Goal: Transaction & Acquisition: Purchase product/service

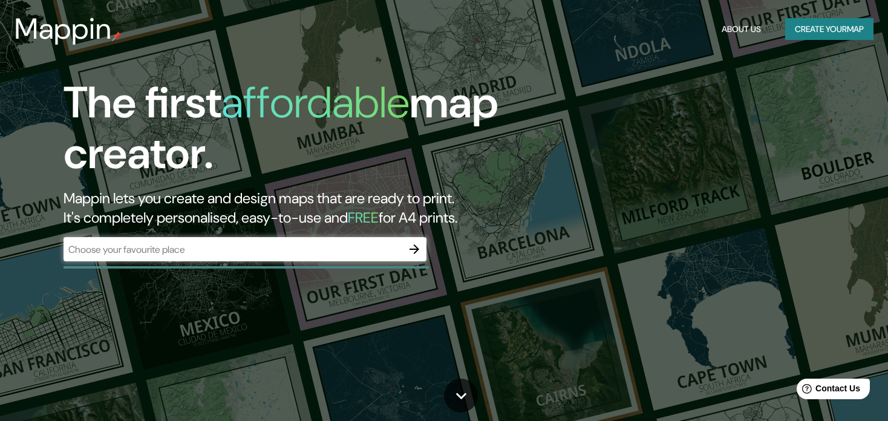
click at [272, 259] on div "​" at bounding box center [245, 249] width 363 height 24
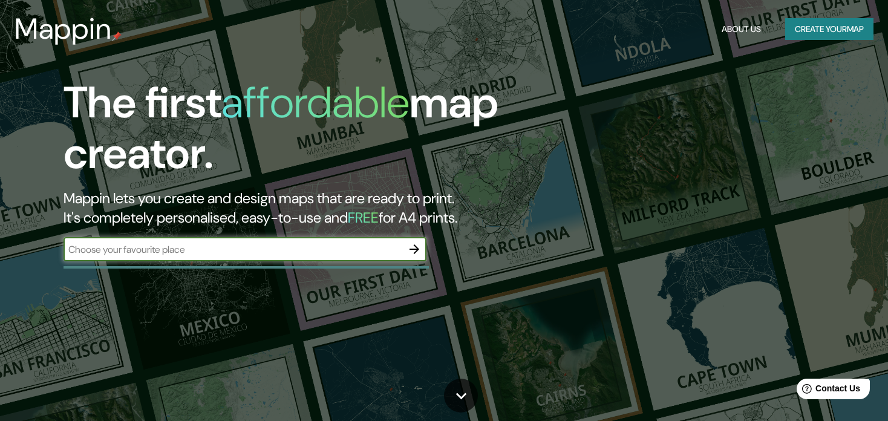
paste input "[STREET_ADDRESS][PERSON_NAME]"
type input "[STREET_ADDRESS][PERSON_NAME]"
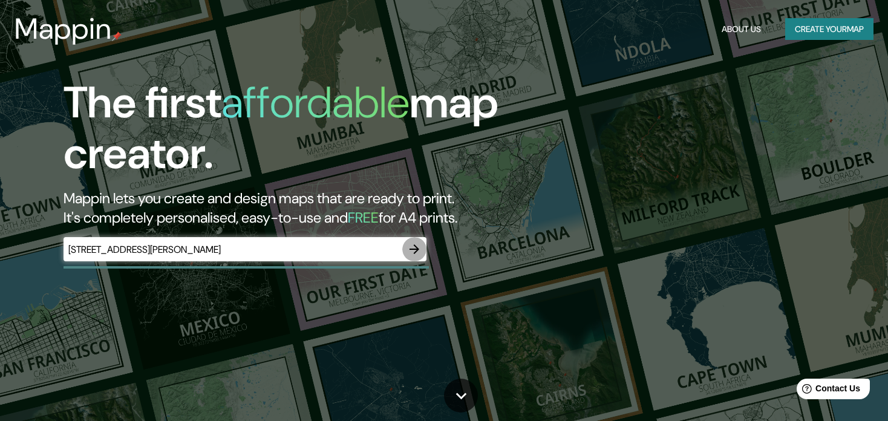
click at [414, 244] on icon "button" at bounding box center [414, 249] width 15 height 15
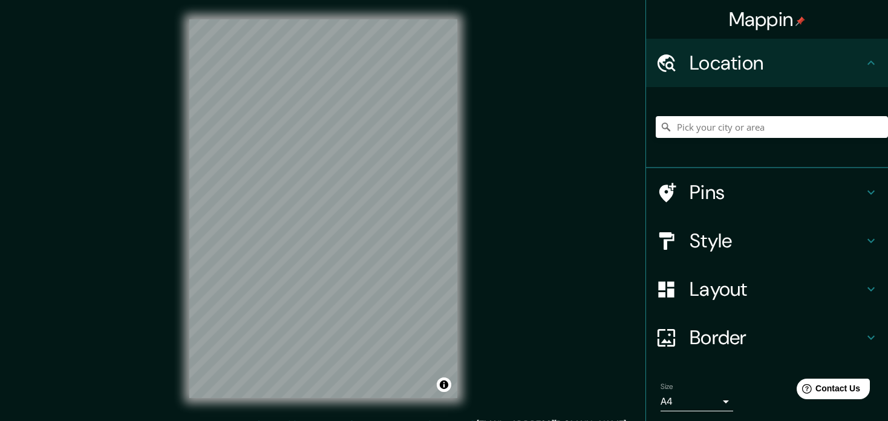
click at [706, 176] on div "Pins" at bounding box center [767, 192] width 242 height 48
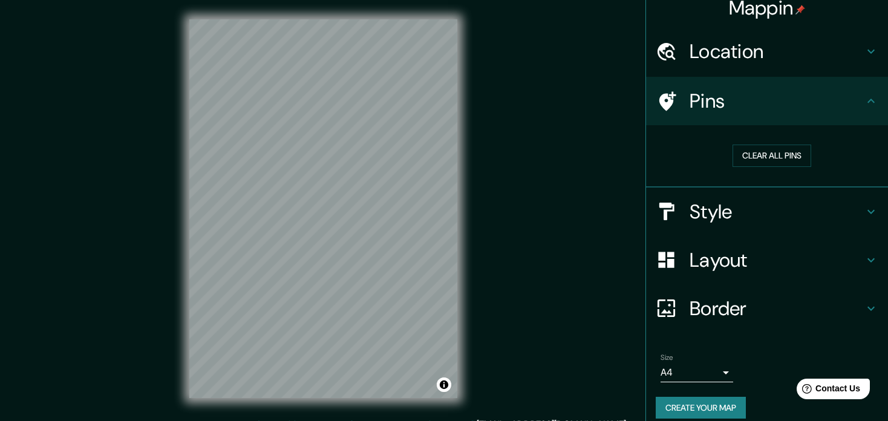
scroll to position [22, 0]
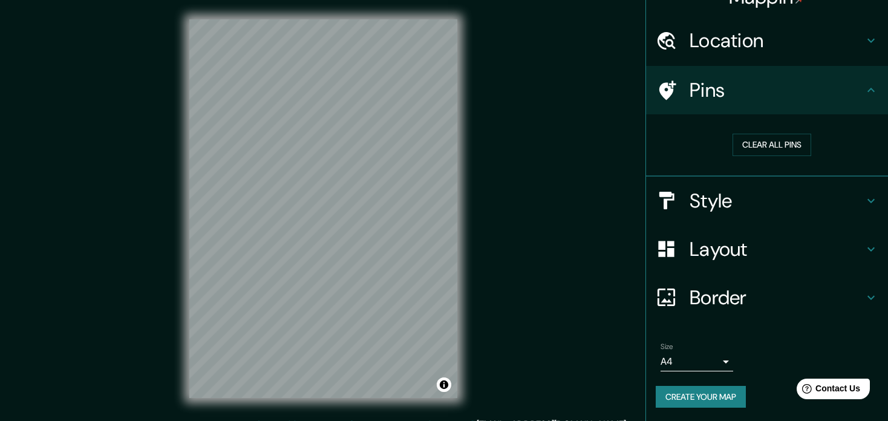
click at [726, 193] on h4 "Style" at bounding box center [777, 201] width 174 height 24
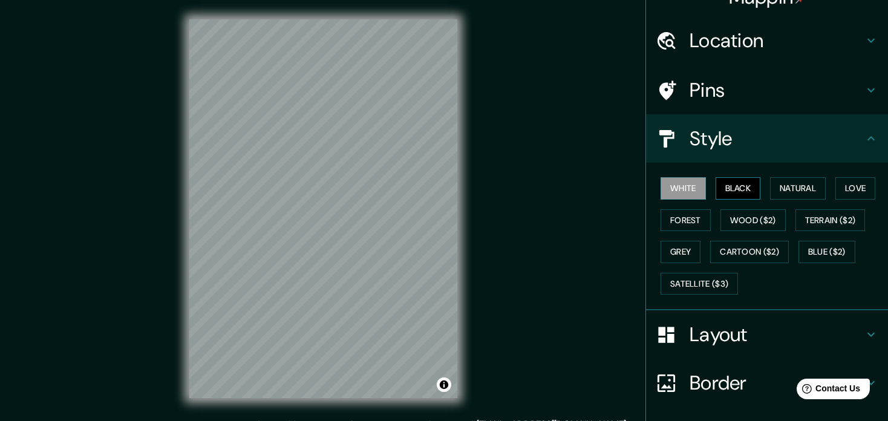
click at [721, 196] on button "Black" at bounding box center [738, 188] width 45 height 22
click at [661, 194] on button "White" at bounding box center [683, 188] width 45 height 22
click at [789, 184] on button "Natural" at bounding box center [798, 188] width 56 height 22
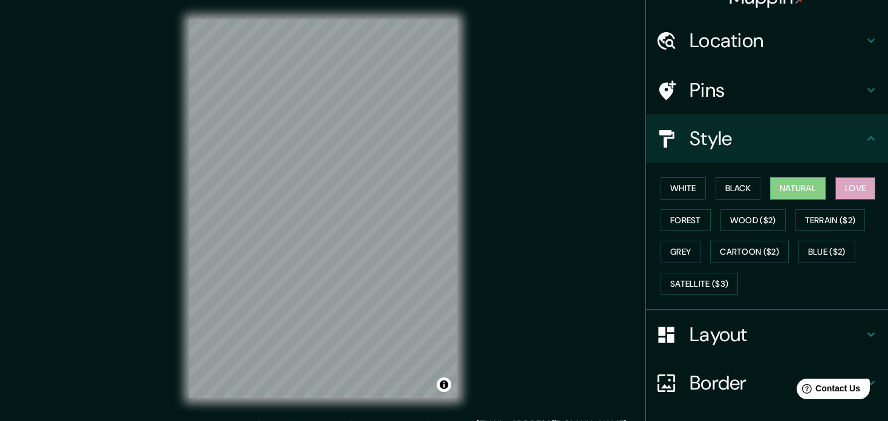
click at [855, 187] on button "Love" at bounding box center [855, 188] width 40 height 22
click at [810, 184] on button "Natural" at bounding box center [798, 188] width 56 height 22
click at [677, 218] on button "Forest" at bounding box center [686, 220] width 50 height 22
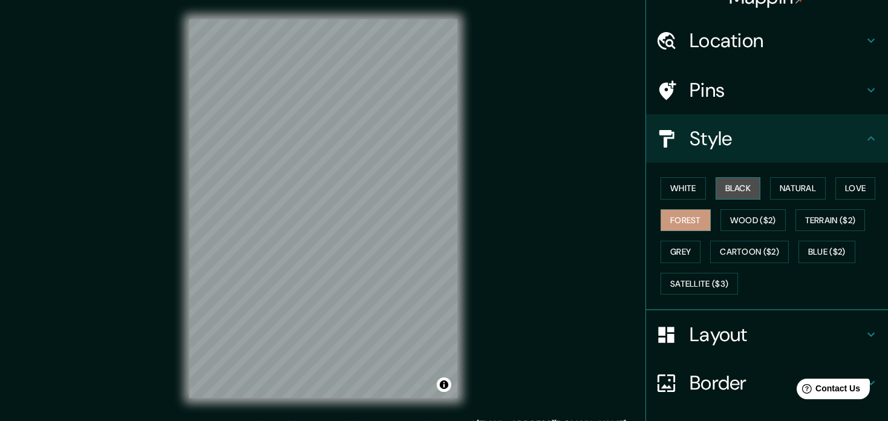
click at [734, 192] on button "Black" at bounding box center [738, 188] width 45 height 22
click at [793, 192] on button "Natural" at bounding box center [798, 188] width 56 height 22
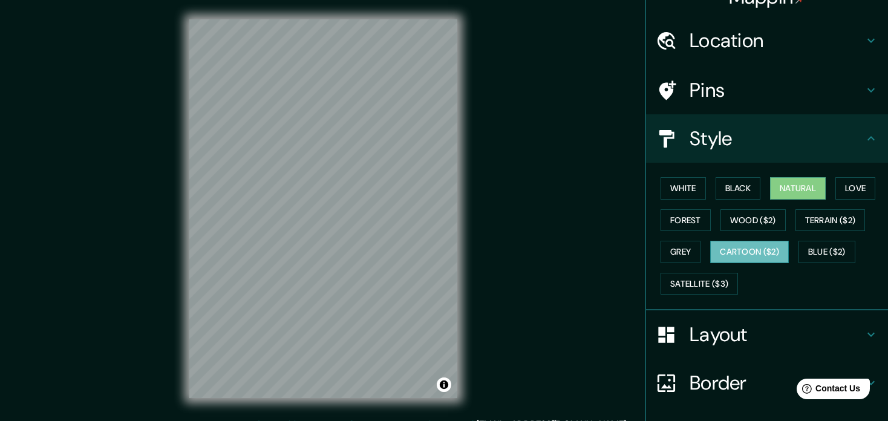
click at [718, 254] on button "Cartoon ($2)" at bounding box center [749, 252] width 79 height 22
click at [674, 250] on button "Grey" at bounding box center [681, 252] width 40 height 22
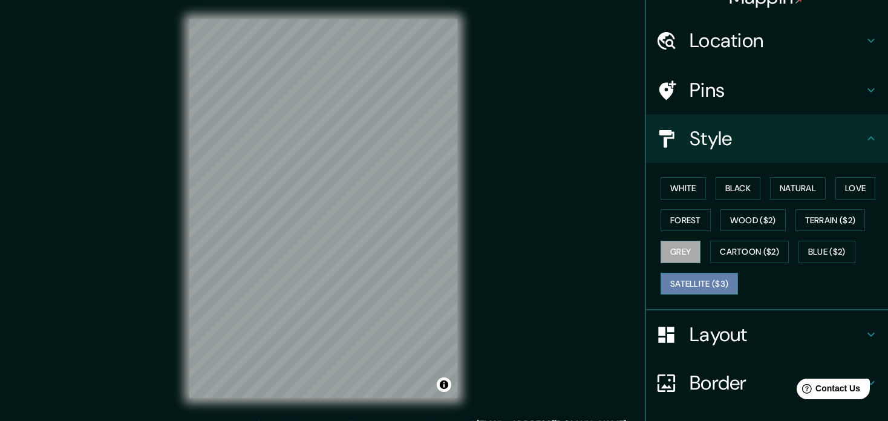
click at [699, 287] on button "Satellite ($3)" at bounding box center [699, 284] width 77 height 22
click at [684, 252] on button "Grey" at bounding box center [681, 252] width 40 height 22
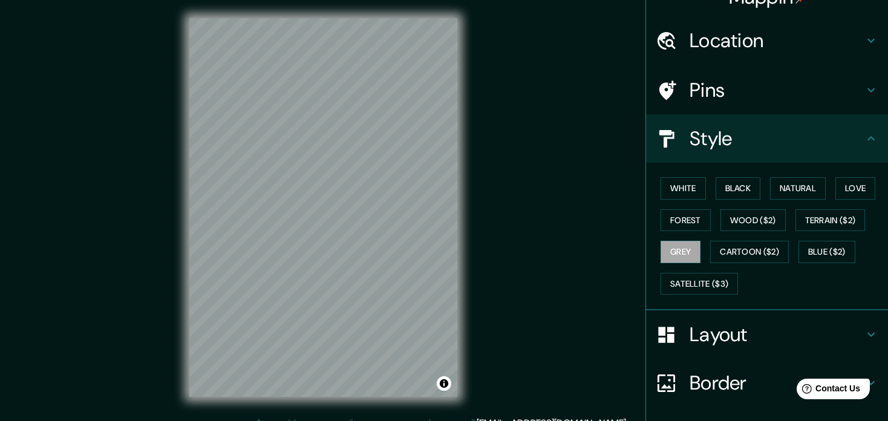
scroll to position [4, 0]
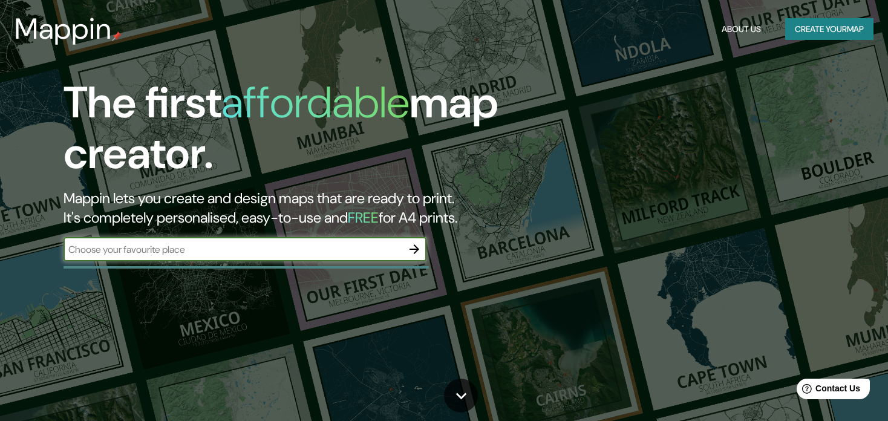
click at [365, 248] on input "text" at bounding box center [233, 250] width 339 height 14
type input "[PERSON_NAME]"
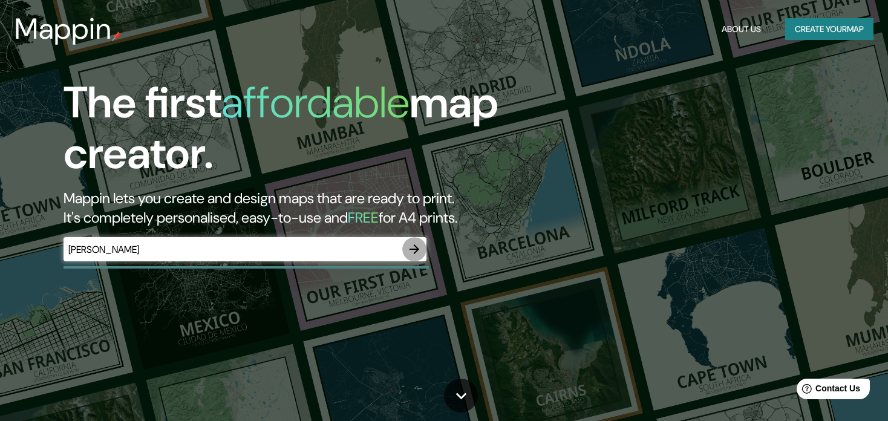
click at [417, 243] on icon "button" at bounding box center [414, 249] width 15 height 15
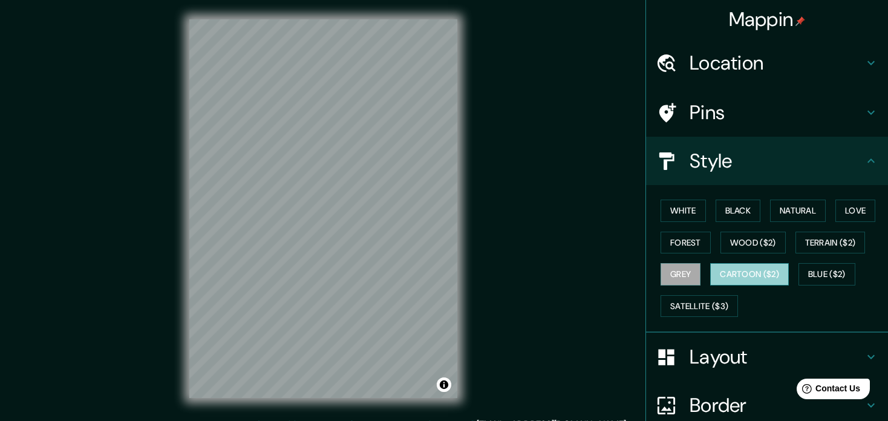
click at [747, 272] on button "Cartoon ($2)" at bounding box center [749, 274] width 79 height 22
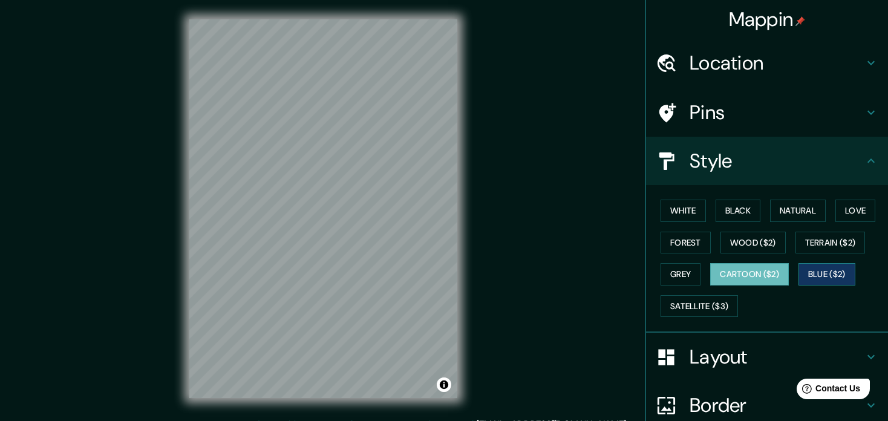
click at [817, 272] on button "Blue ($2)" at bounding box center [826, 274] width 57 height 22
click at [679, 303] on button "Satellite ($3)" at bounding box center [699, 306] width 77 height 22
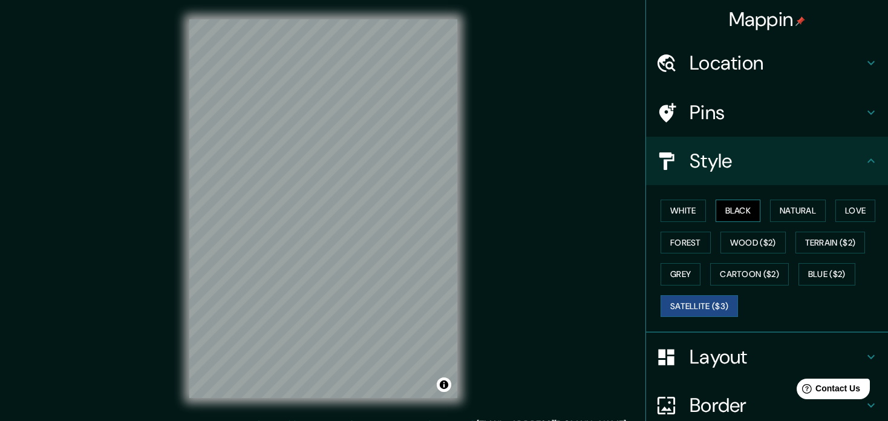
click at [740, 209] on button "Black" at bounding box center [738, 211] width 45 height 22
click at [676, 207] on button "White" at bounding box center [683, 211] width 45 height 22
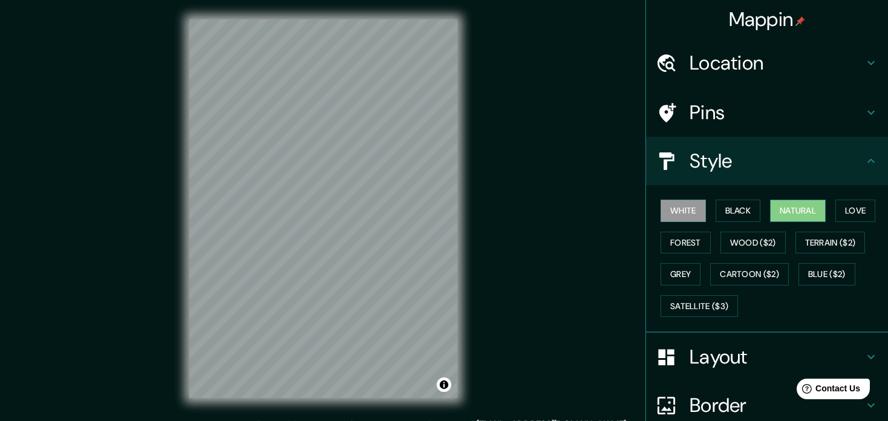
click at [778, 216] on button "Natural" at bounding box center [798, 211] width 56 height 22
click at [307, 189] on div "© Mapbox © OpenStreetMap Improve this map" at bounding box center [323, 208] width 307 height 417
click at [667, 215] on button "White" at bounding box center [683, 211] width 45 height 22
click at [157, 160] on div "Mappin Location Pins Style White Black Natural Love Forest Wood ($2) Terrain ($…" at bounding box center [444, 218] width 888 height 437
click at [162, 158] on div "Mappin Location Pins Style White Black Natural Love Forest Wood ($2) Terrain ($…" at bounding box center [444, 218] width 888 height 437
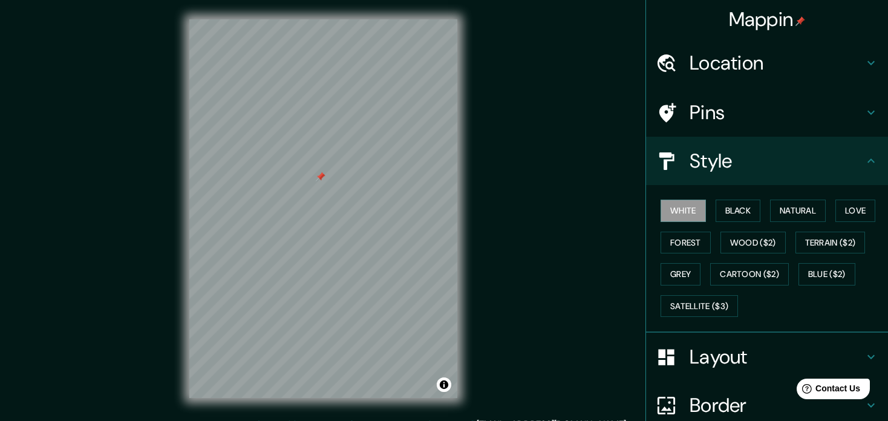
click at [457, 192] on div "© Mapbox © OpenStreetMap Improve this map" at bounding box center [323, 208] width 307 height 417
click at [490, 247] on div "Mappin Location Pins Style White Black Natural Love Forest Wood ($2) Terrain ($…" at bounding box center [444, 218] width 888 height 437
click at [341, 235] on div at bounding box center [339, 235] width 10 height 10
click at [471, 341] on div "© Mapbox © OpenStreetMap Improve this map" at bounding box center [323, 208] width 307 height 417
click at [801, 352] on h4 "Layout" at bounding box center [777, 357] width 174 height 24
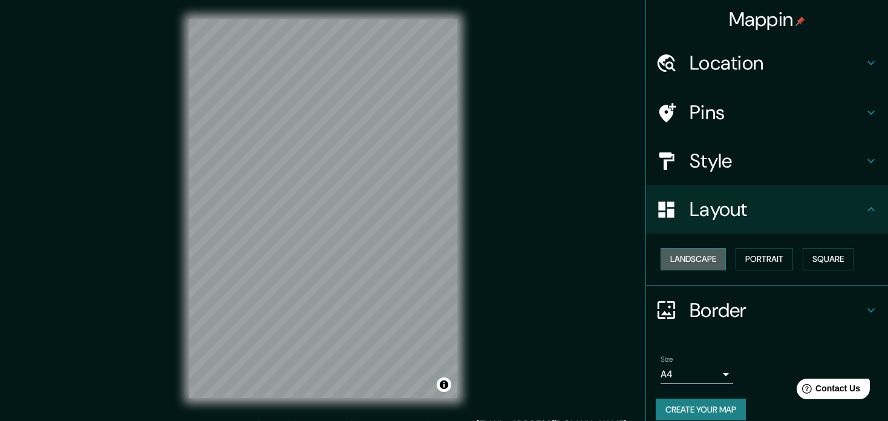
click at [685, 255] on button "Landscape" at bounding box center [693, 259] width 65 height 22
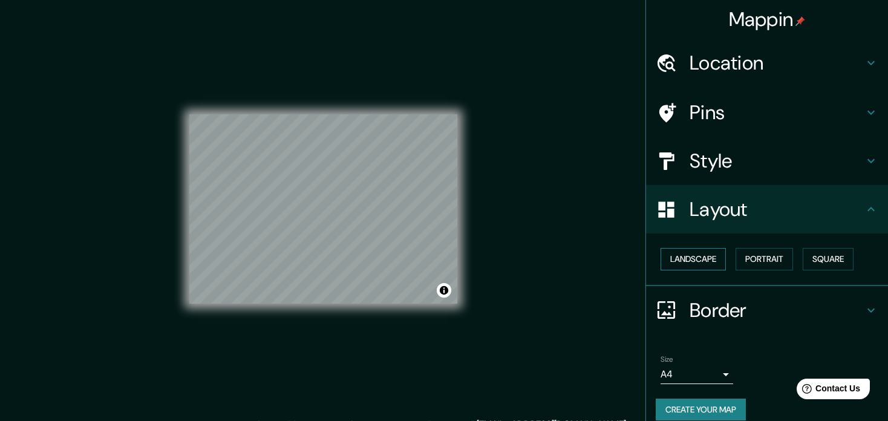
click at [685, 255] on button "Landscape" at bounding box center [693, 259] width 65 height 22
click at [755, 255] on button "Portrait" at bounding box center [764, 259] width 57 height 22
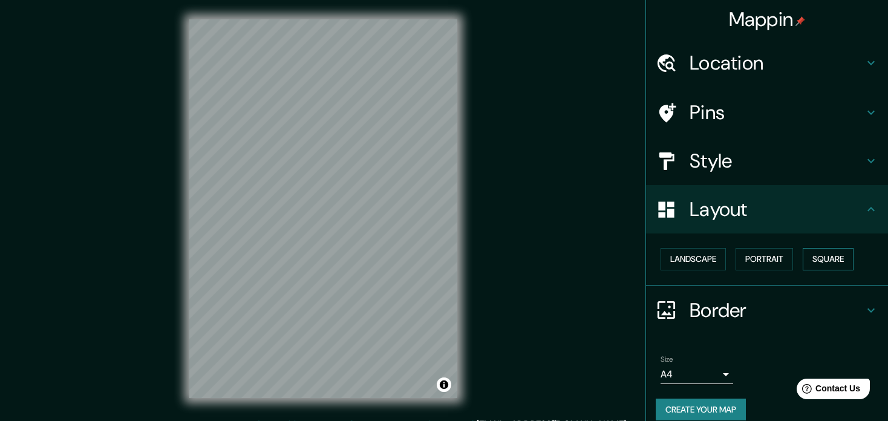
click at [809, 257] on button "Square" at bounding box center [828, 259] width 51 height 22
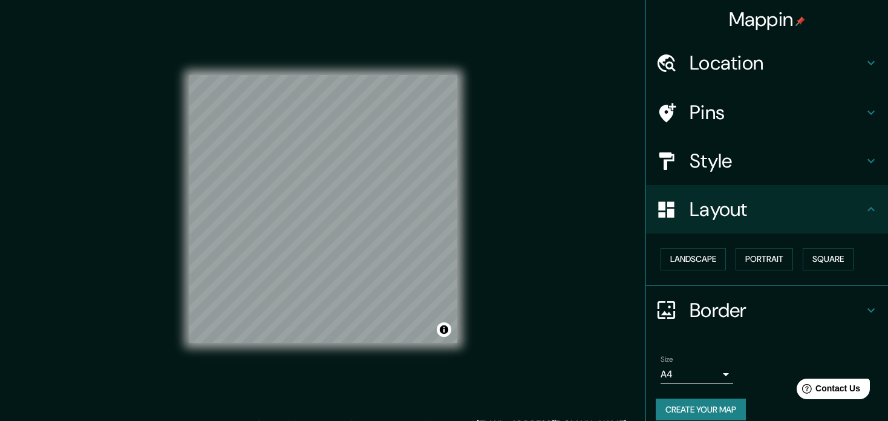
scroll to position [13, 0]
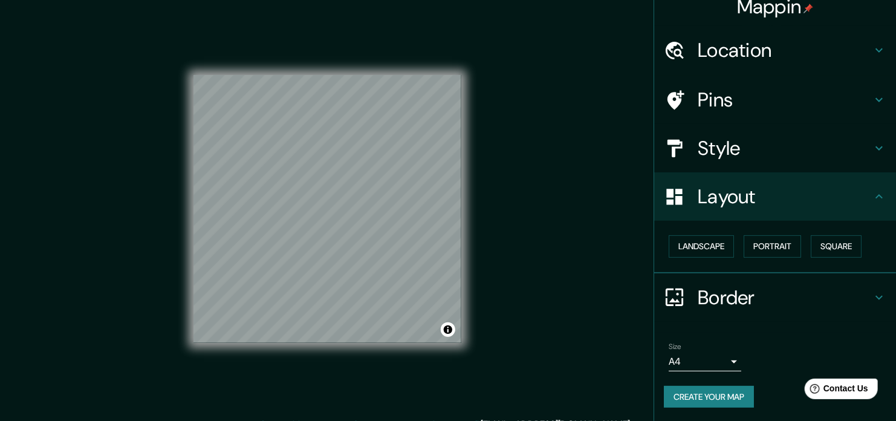
click at [711, 350] on body "Mappin Location Pins Style Layout Landscape Portrait Square Border Choose a bor…" at bounding box center [448, 210] width 896 height 421
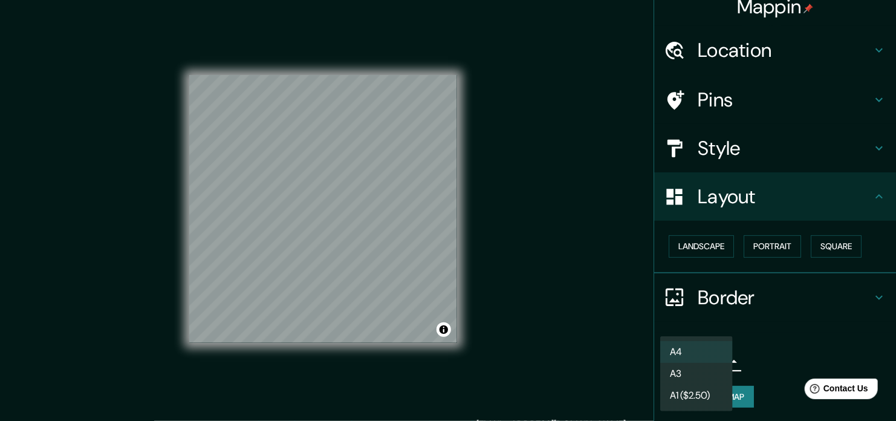
click at [754, 350] on div at bounding box center [448, 210] width 896 height 421
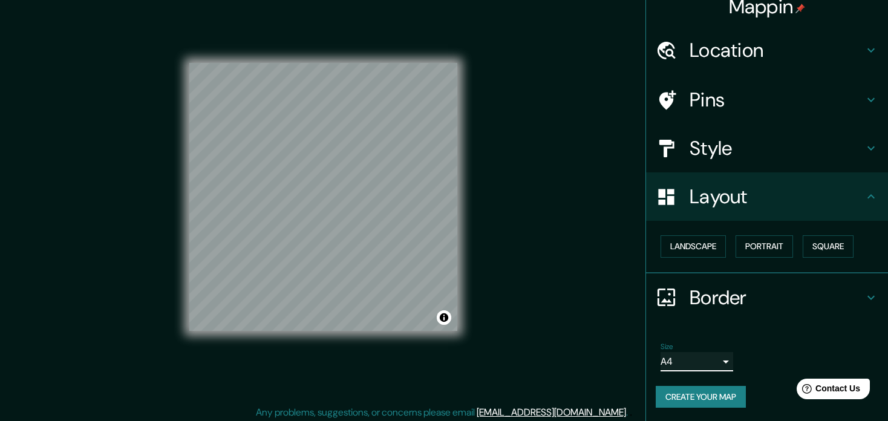
scroll to position [16, 0]
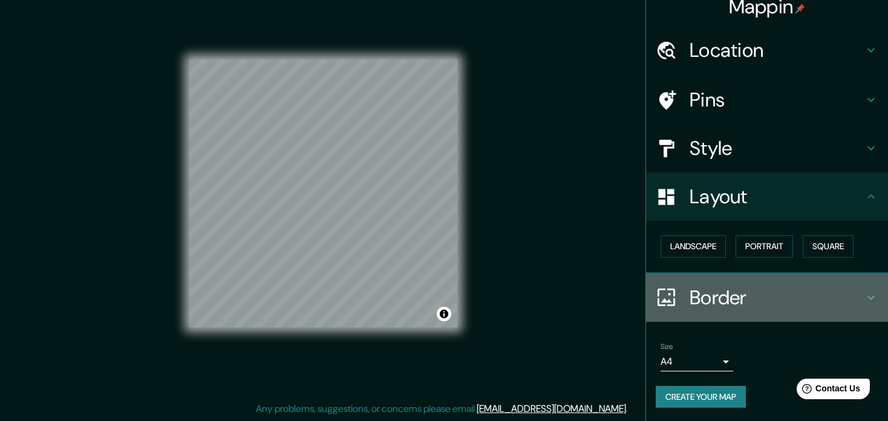
click at [815, 289] on h4 "Border" at bounding box center [777, 297] width 174 height 24
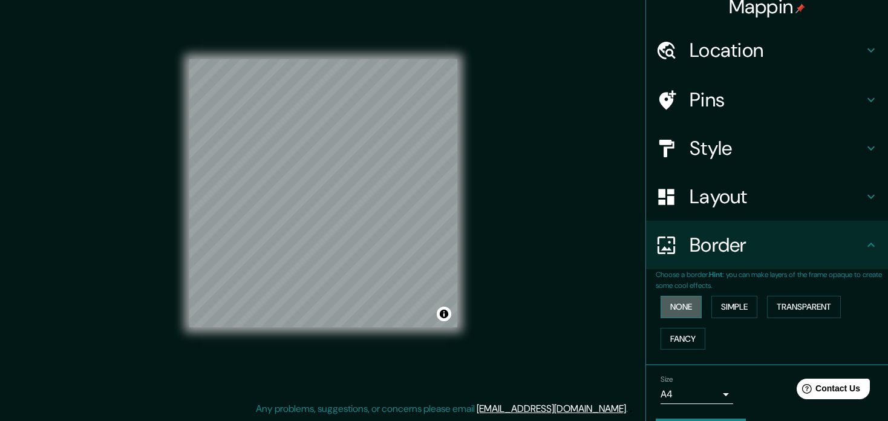
click at [671, 307] on button "None" at bounding box center [681, 307] width 41 height 22
click at [720, 304] on button "Simple" at bounding box center [734, 307] width 46 height 22
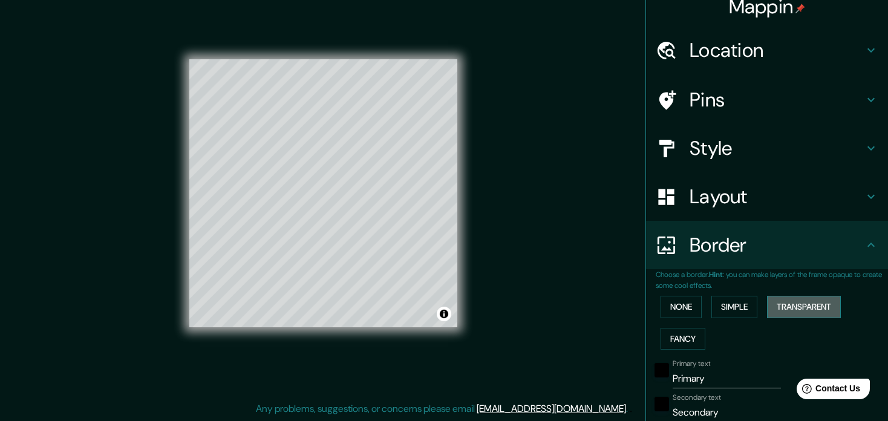
click at [780, 308] on button "Transparent" at bounding box center [804, 307] width 74 height 22
click at [673, 339] on button "Fancy" at bounding box center [683, 339] width 45 height 22
click at [677, 308] on button "None" at bounding box center [681, 307] width 41 height 22
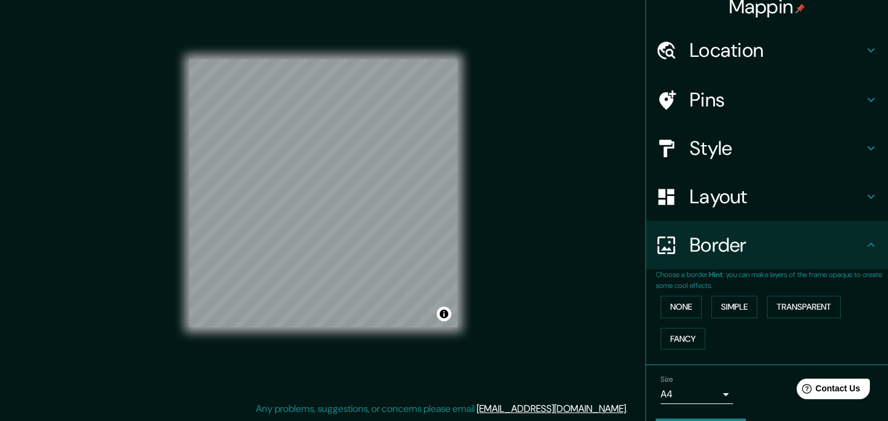
click at [853, 245] on h4 "Border" at bounding box center [777, 245] width 174 height 24
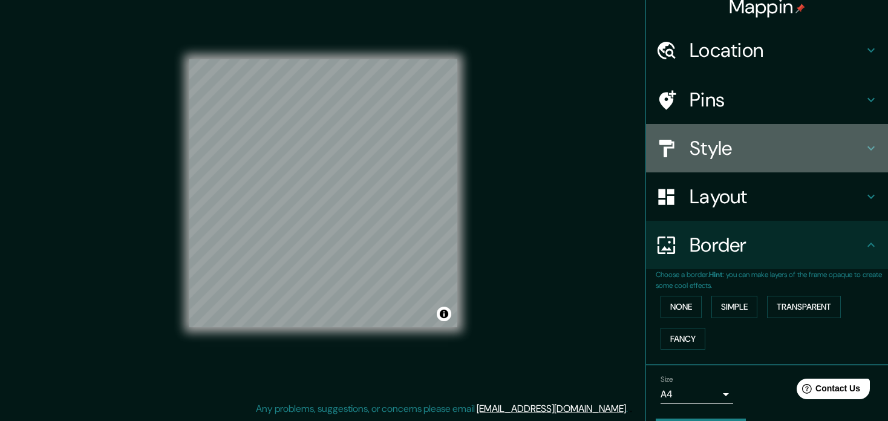
click at [718, 168] on div "Style" at bounding box center [767, 148] width 242 height 48
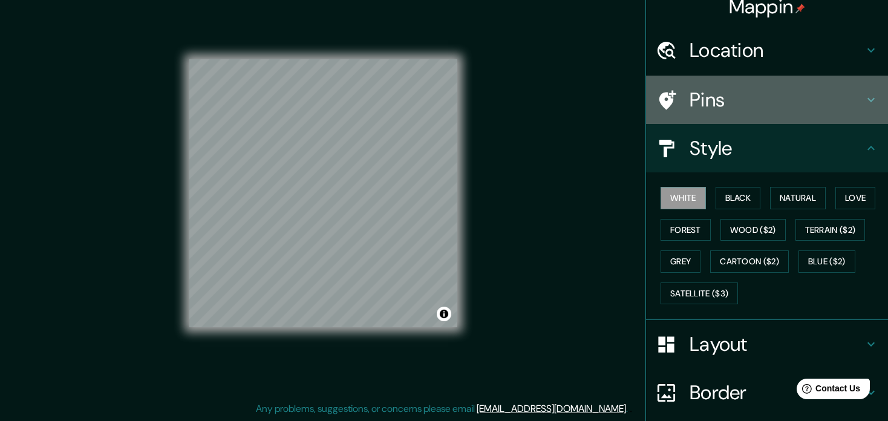
click at [737, 105] on h4 "Pins" at bounding box center [777, 100] width 174 height 24
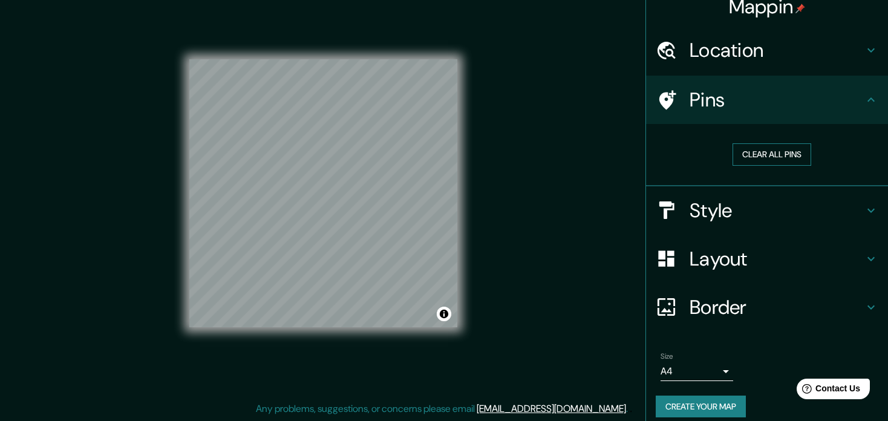
click at [740, 162] on button "Clear all pins" at bounding box center [771, 154] width 79 height 22
click at [745, 151] on button "Clear all pins" at bounding box center [771, 154] width 79 height 22
